Goal: Find specific page/section: Find specific page/section

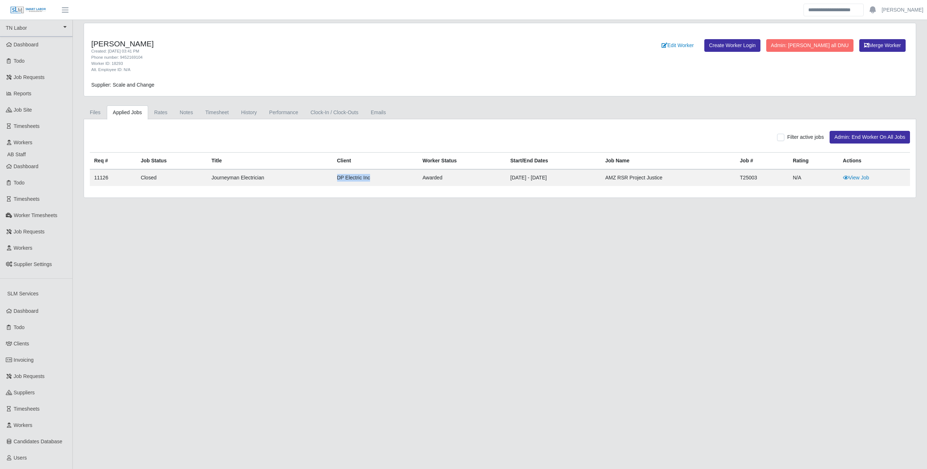
drag, startPoint x: 371, startPoint y: 181, endPoint x: 321, endPoint y: 181, distance: 50.4
click at [321, 181] on tr "11126 Closed Journeyman Electrician DP Electric Inc awarded 09/10/2025 - 10/11/…" at bounding box center [500, 177] width 821 height 17
copy tr "DP Electric Inc"
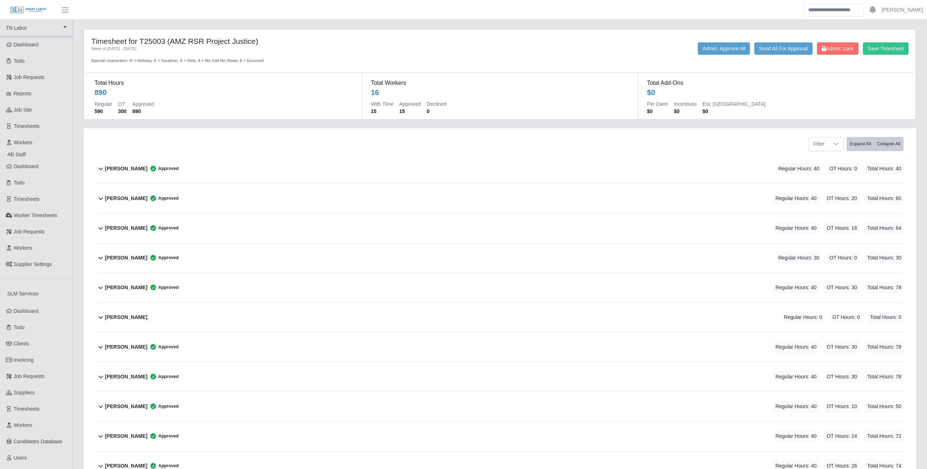
click at [107, 284] on b "Cesar Villa" at bounding box center [126, 288] width 42 height 8
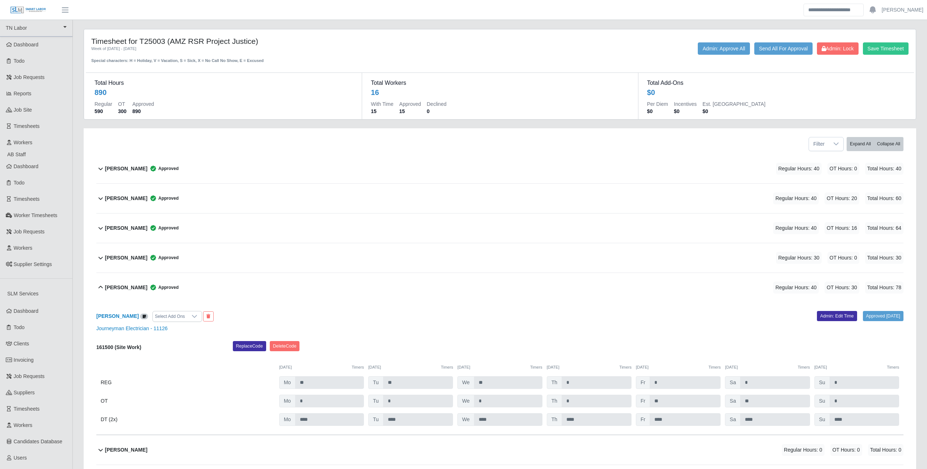
click at [305, 139] on div "Filter Expand All Collapse All" at bounding box center [500, 141] width 818 height 26
click at [667, 41] on div "Timesheet for T25003 (AMZ RSR Project Justice) Week of 09/22/2025 - 09/28/2025 …" at bounding box center [500, 50] width 829 height 27
click at [310, 128] on div "Timesheet for T25003 (AMZ RSR Project Justice) Week of 09/22/2025 - 09/28/2025 …" at bounding box center [500, 413] width 844 height 768
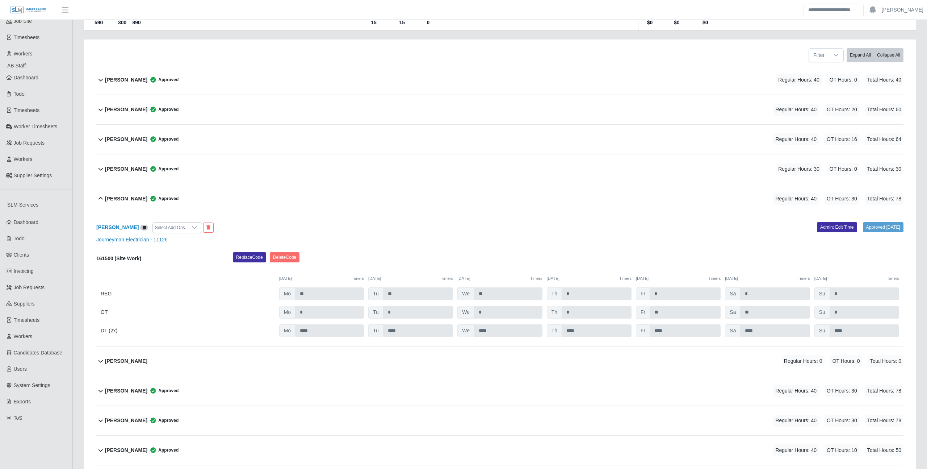
scroll to position [89, 0]
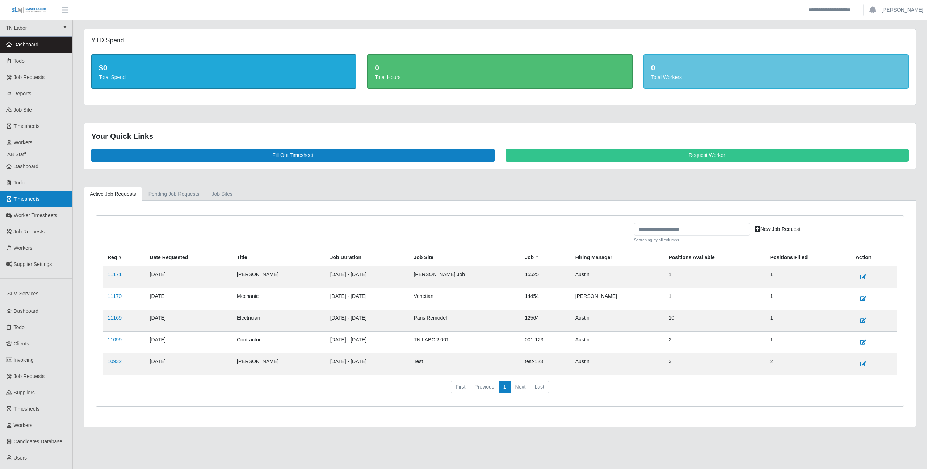
click at [40, 202] on link "Timesheets" at bounding box center [36, 199] width 72 height 16
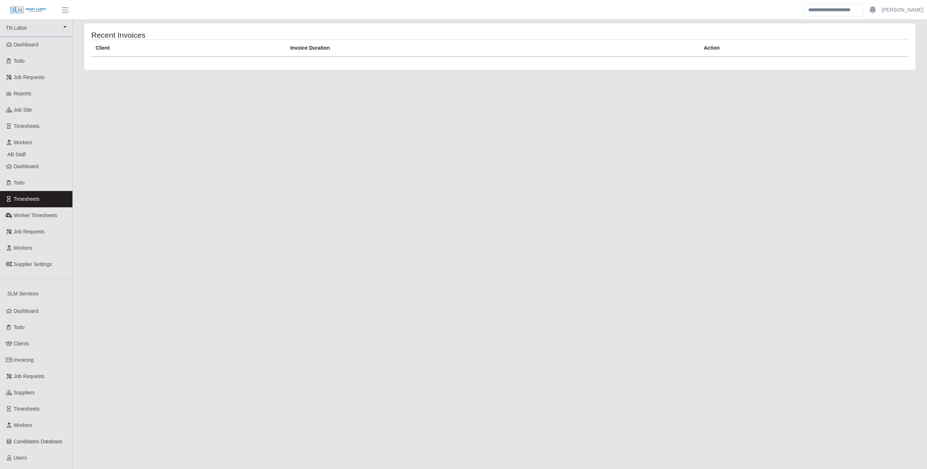
click at [438, 78] on div "Recent Invoices Client Invoice Duration Action" at bounding box center [500, 51] width 844 height 56
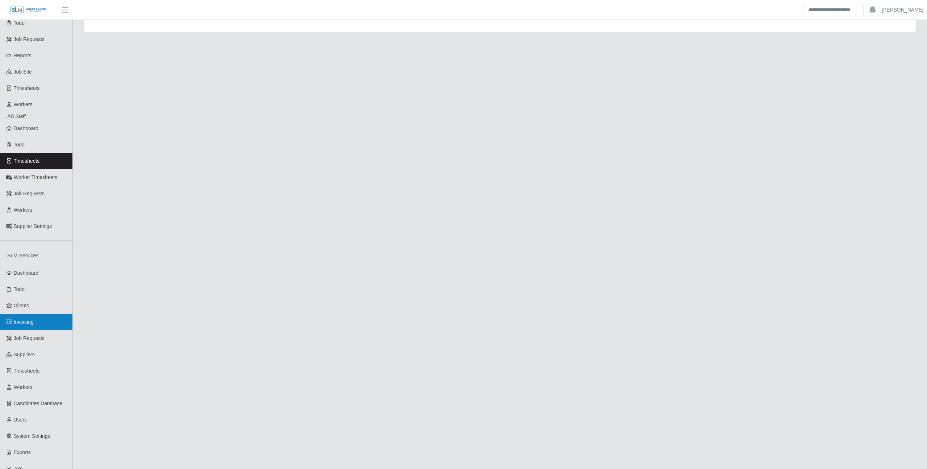
click at [37, 326] on link "Invoicing" at bounding box center [36, 322] width 72 height 16
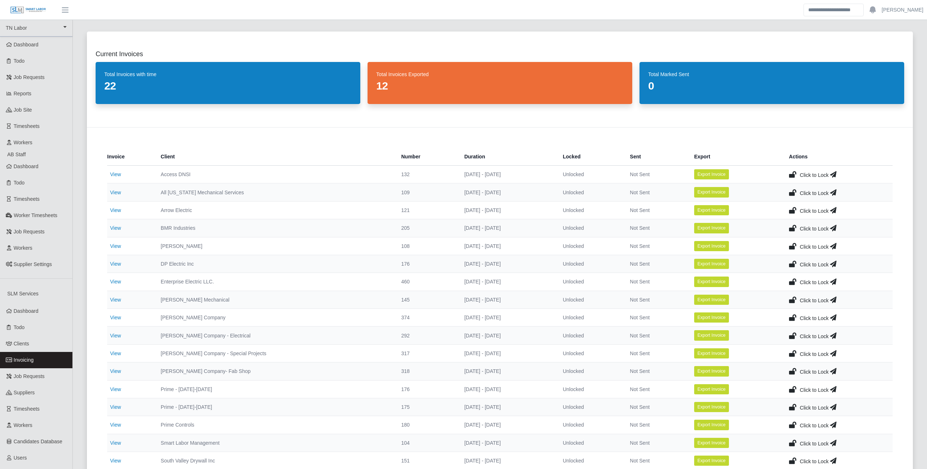
click at [239, 177] on td "Access DNSI" at bounding box center [275, 175] width 241 height 18
click at [116, 266] on link "View" at bounding box center [115, 264] width 11 height 6
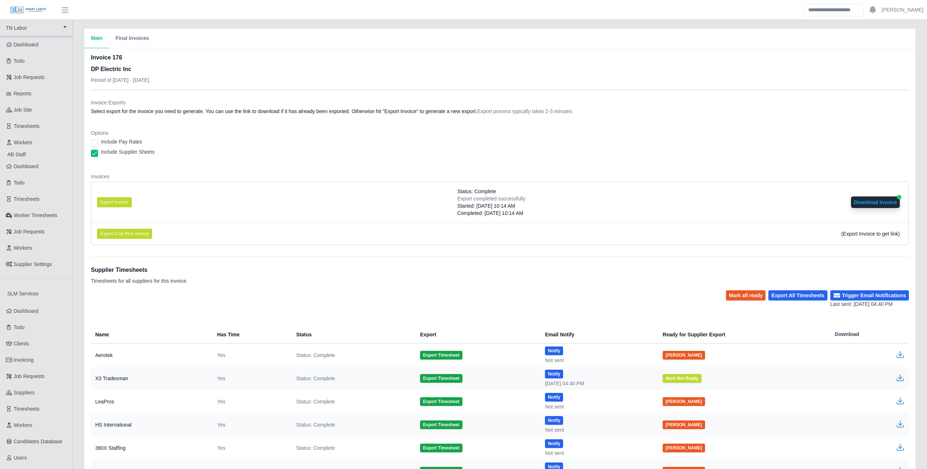
scroll to position [82, 0]
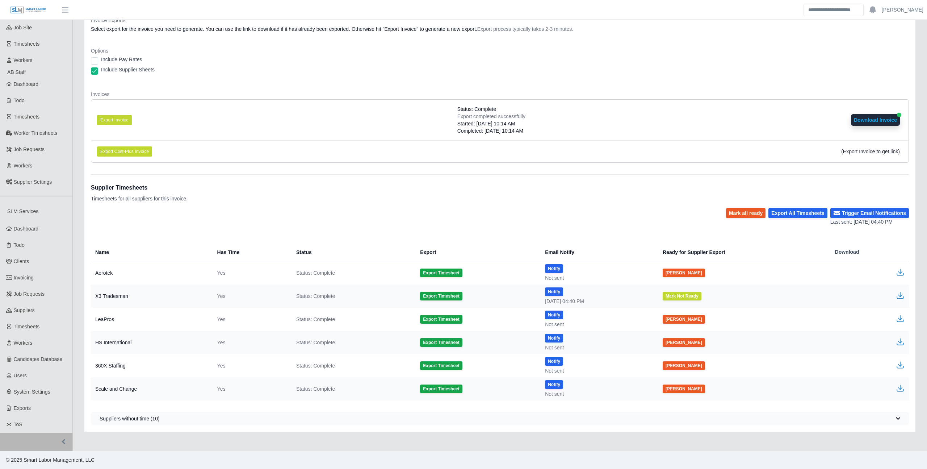
click at [900, 388] on icon "button" at bounding box center [900, 386] width 4 height 5
